Goal: Task Accomplishment & Management: Manage account settings

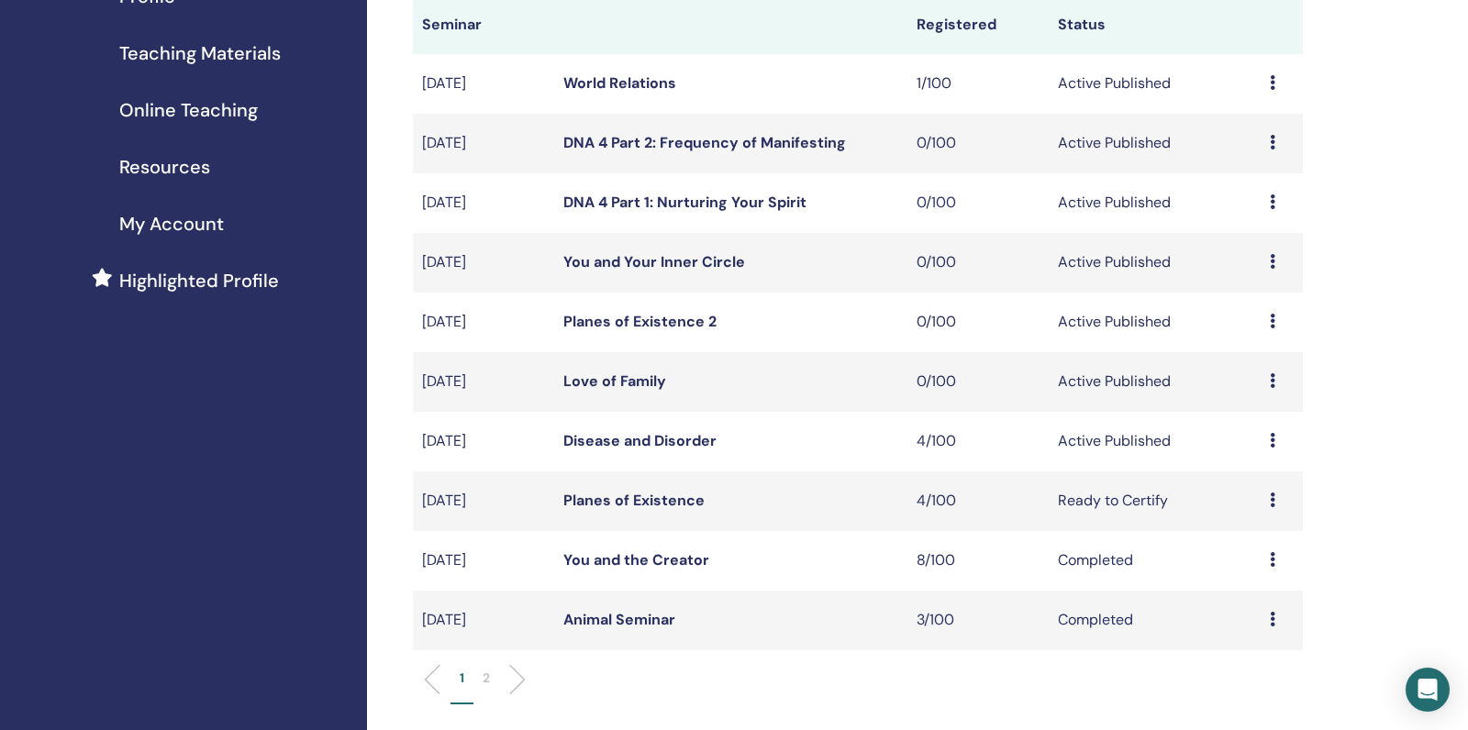
scroll to position [282, 0]
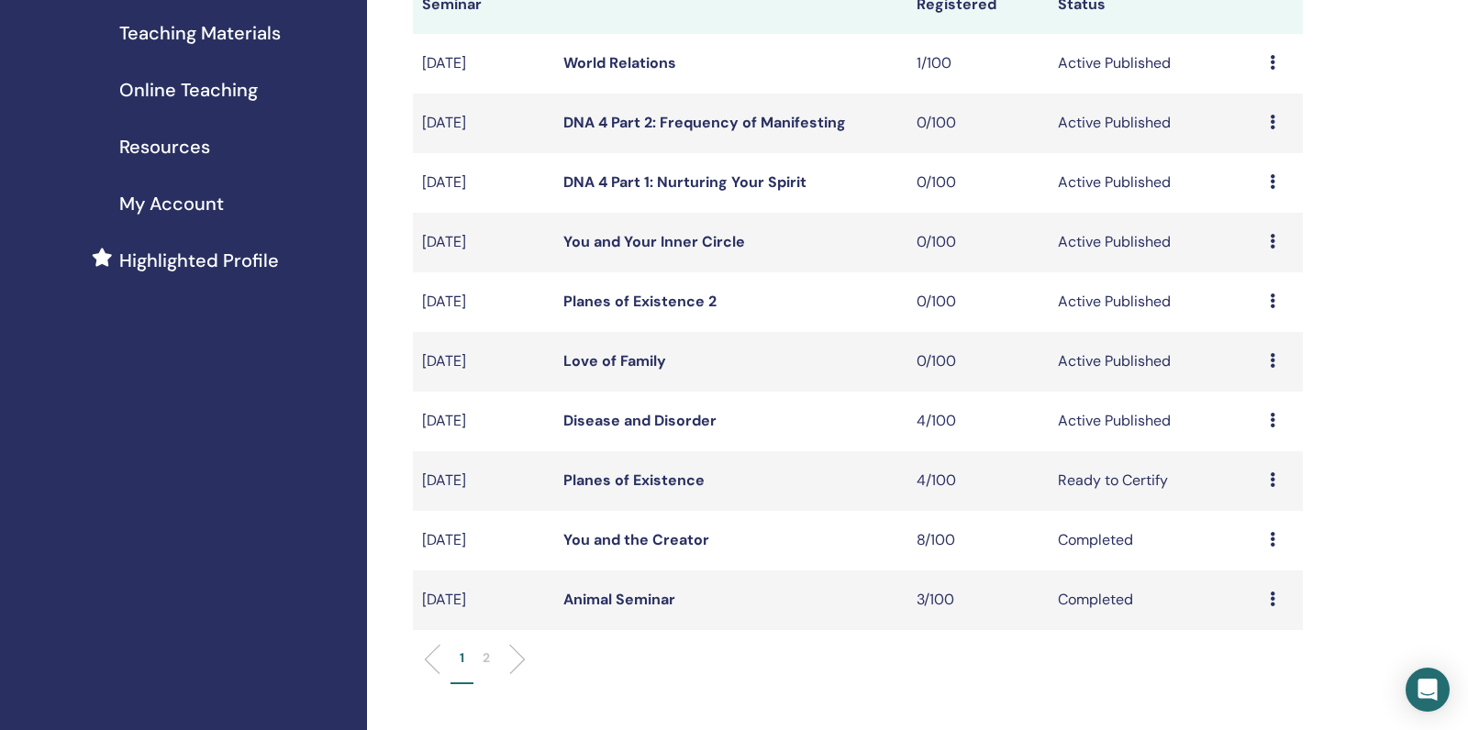
click at [631, 371] on link "Love of Family" at bounding box center [614, 360] width 103 height 19
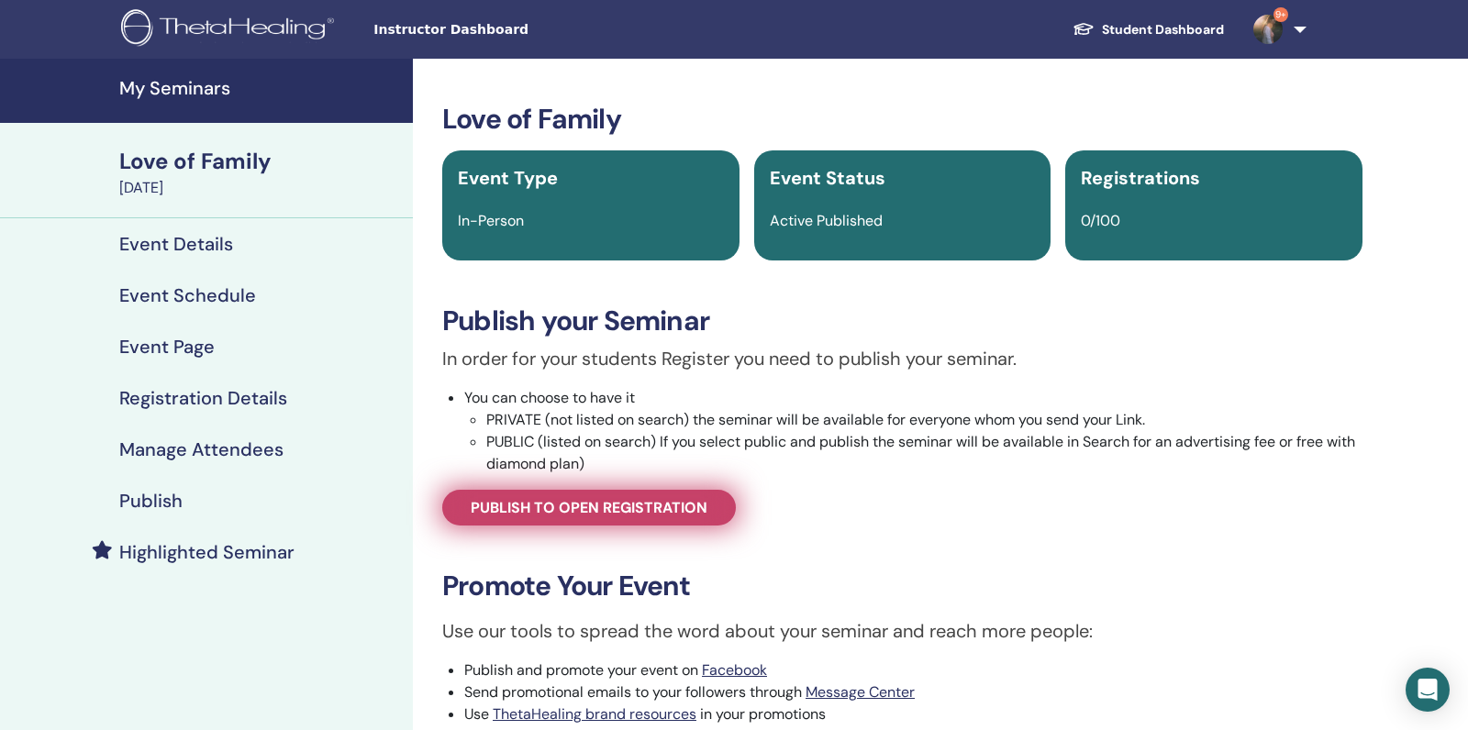
click at [662, 507] on span "Publish to open registration" at bounding box center [589, 507] width 237 height 19
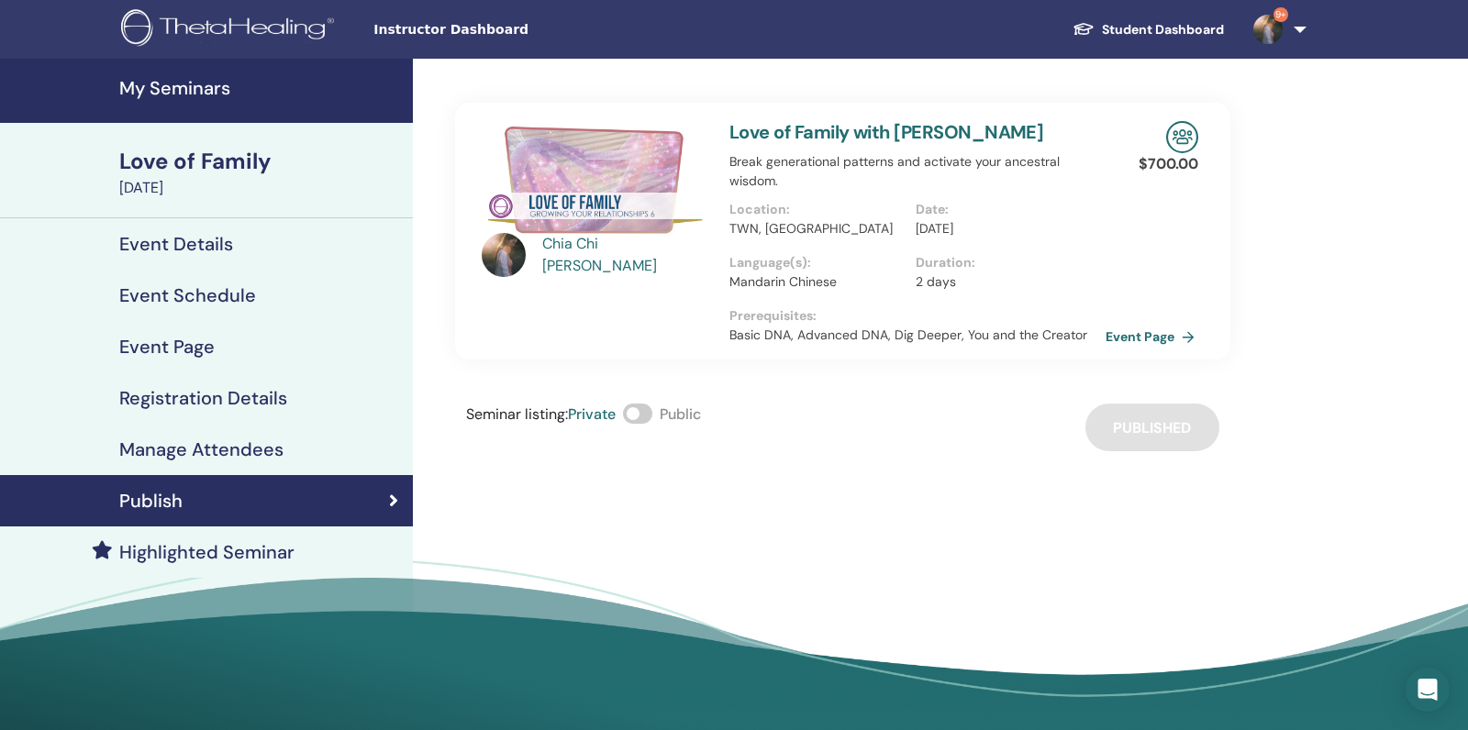
click at [1137, 330] on link "Event Page" at bounding box center [1154, 337] width 96 height 28
